Goal: Information Seeking & Learning: Learn about a topic

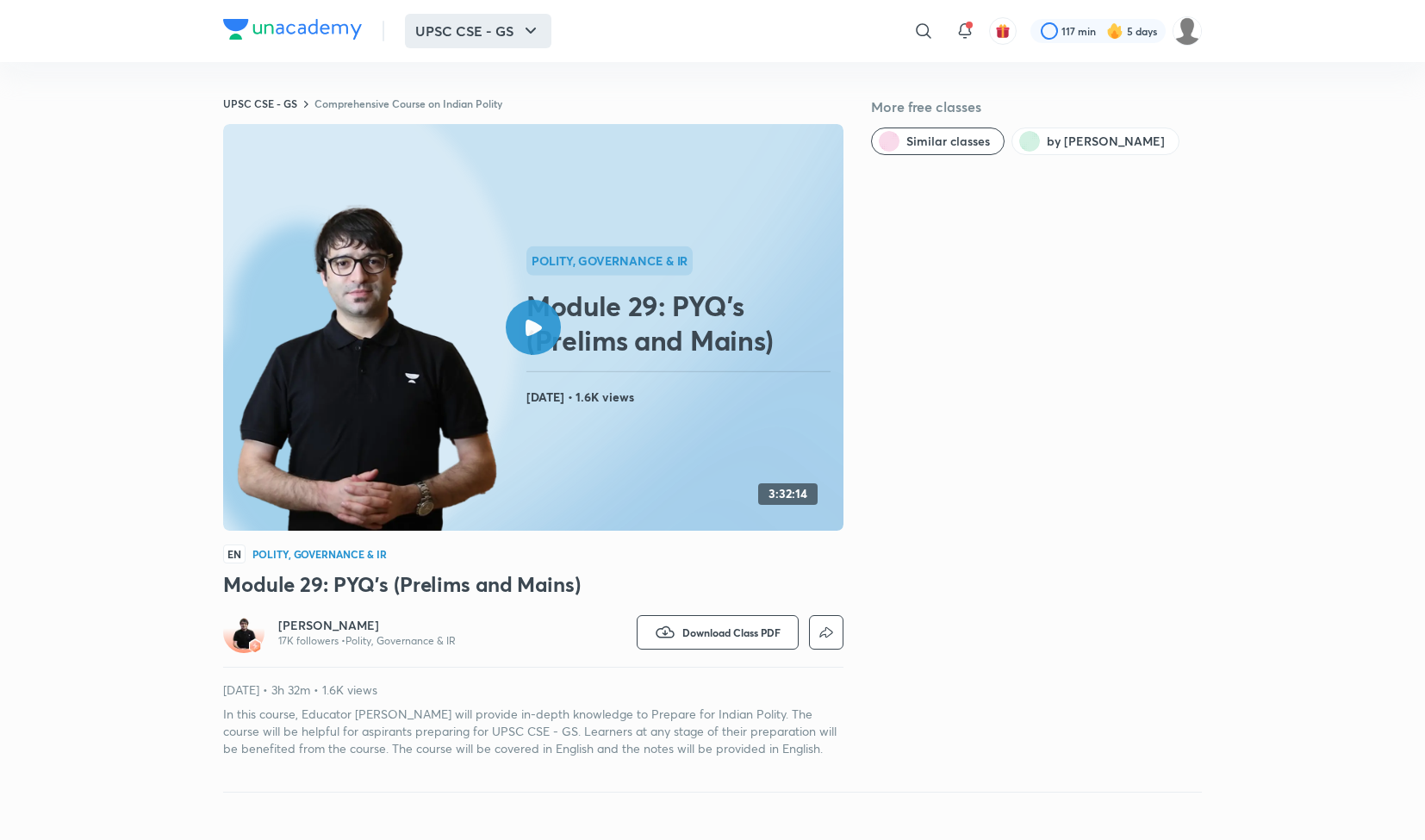
click at [448, 34] on button "UPSC CSE - GS" at bounding box center [477, 31] width 146 height 35
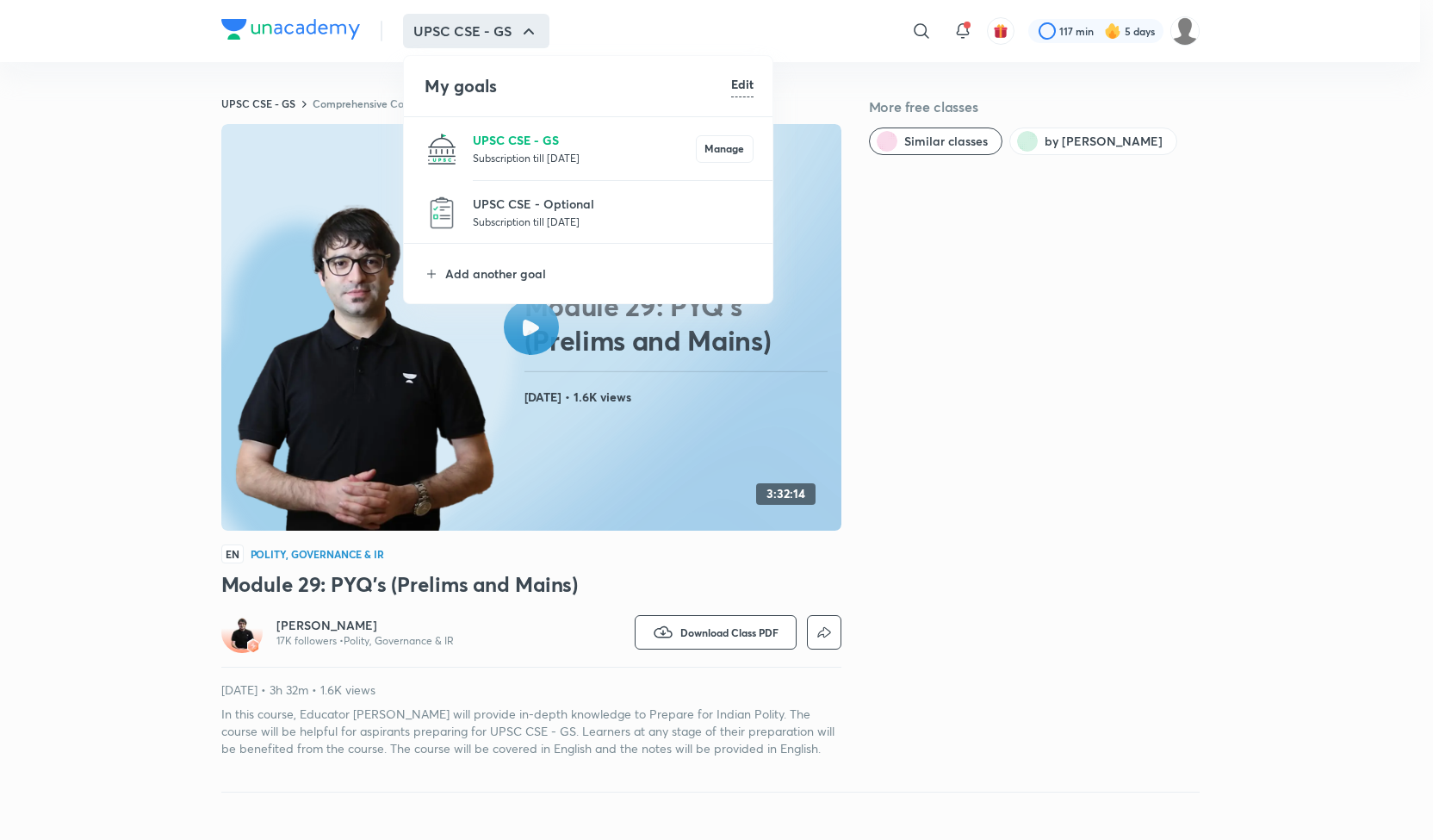
click at [527, 145] on p "UPSC CSE - GS" at bounding box center [585, 140] width 223 height 18
